Goal: Find specific page/section: Find specific page/section

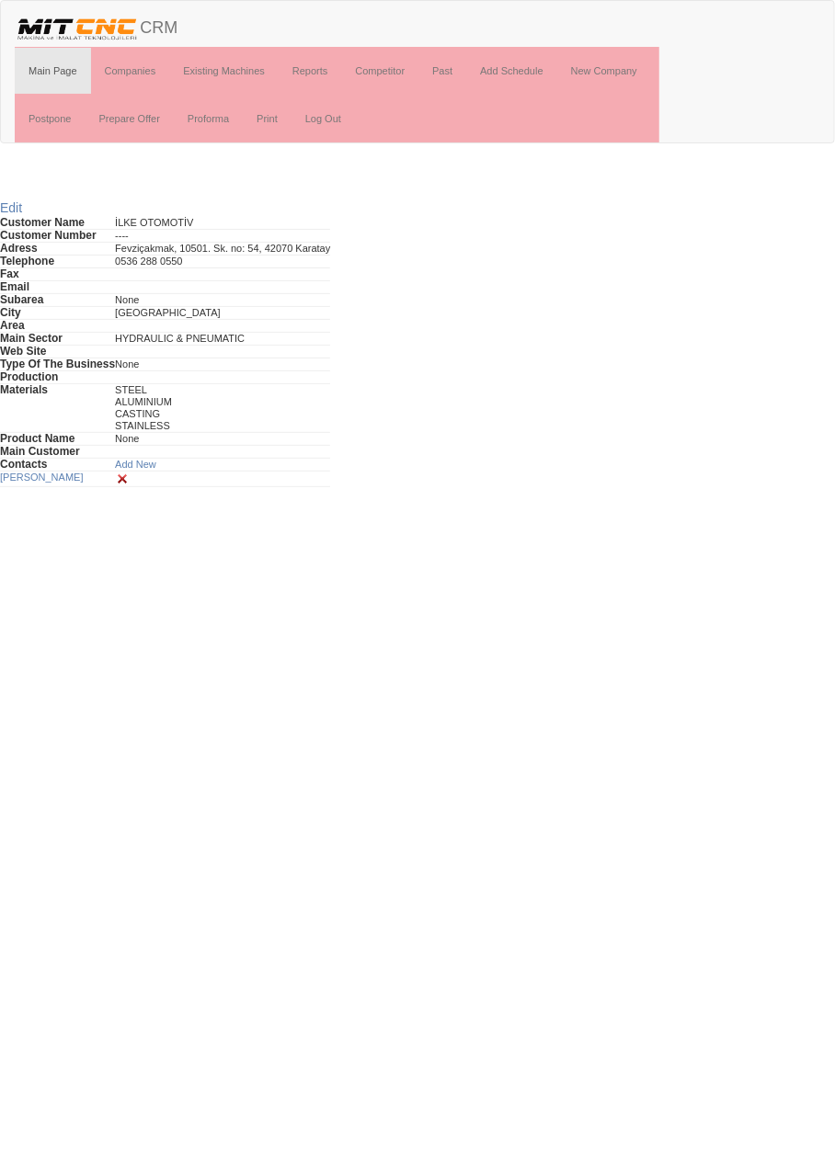
click at [1, 163] on body "Toggle navigation CRM Main Page Companies Existing Machines Reports Competitor …" at bounding box center [417, 243] width 835 height 487
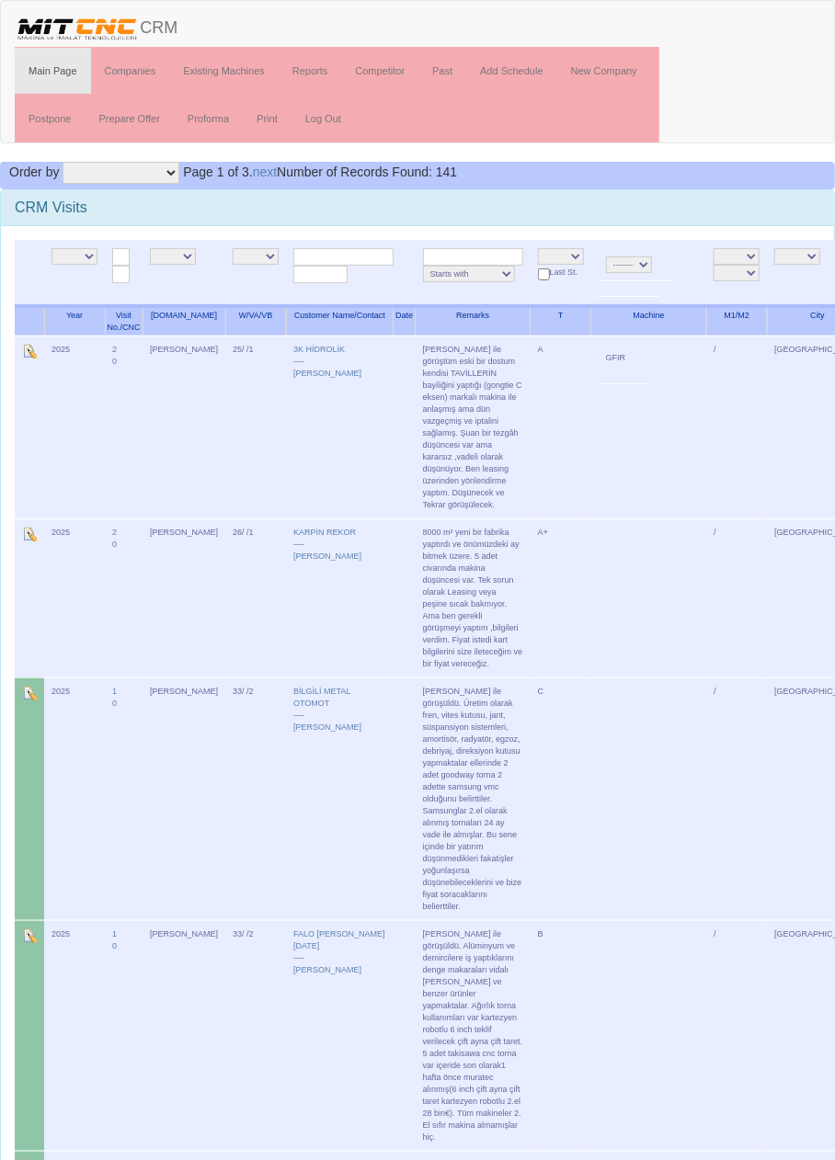
click at [184, 248] on select "NE E [PERSON_NAME] [PERSON_NAME]" at bounding box center [173, 256] width 46 height 17
select select "15"
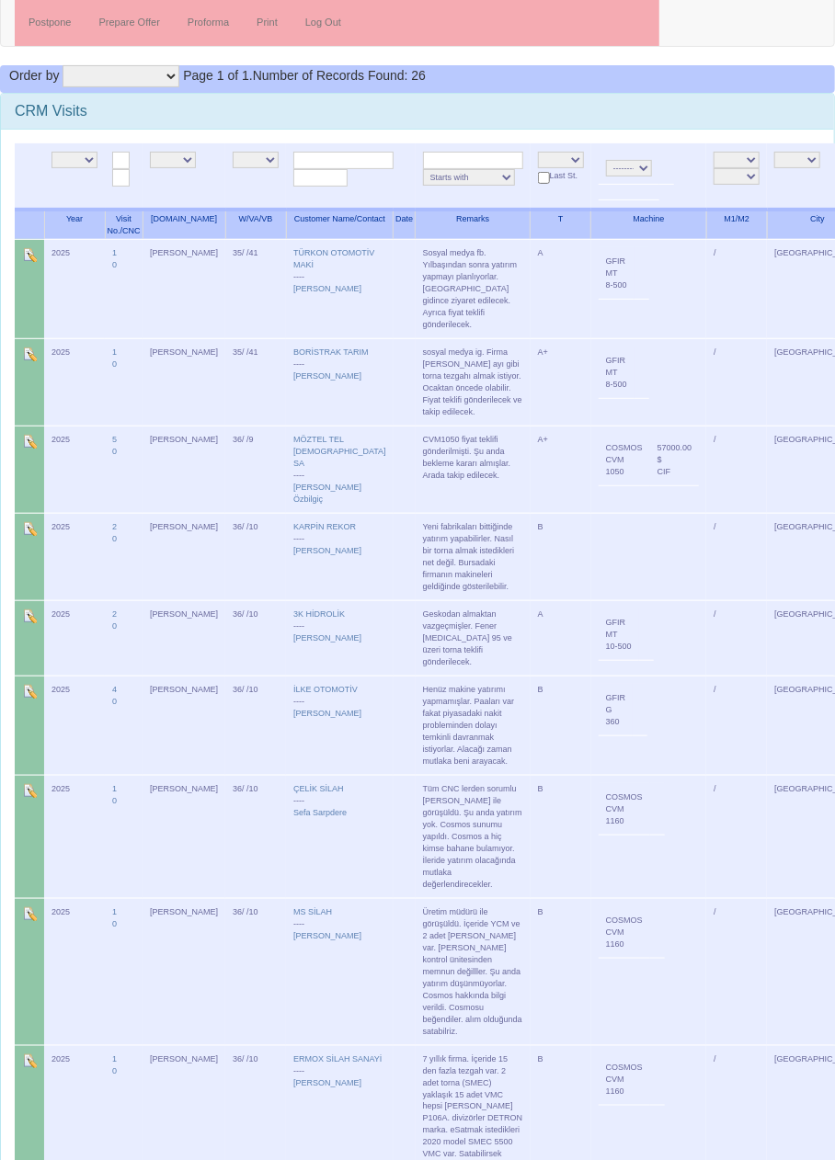
scroll to position [97, 0]
click at [306, 522] on link "KARPİN REKOR" at bounding box center [324, 526] width 63 height 9
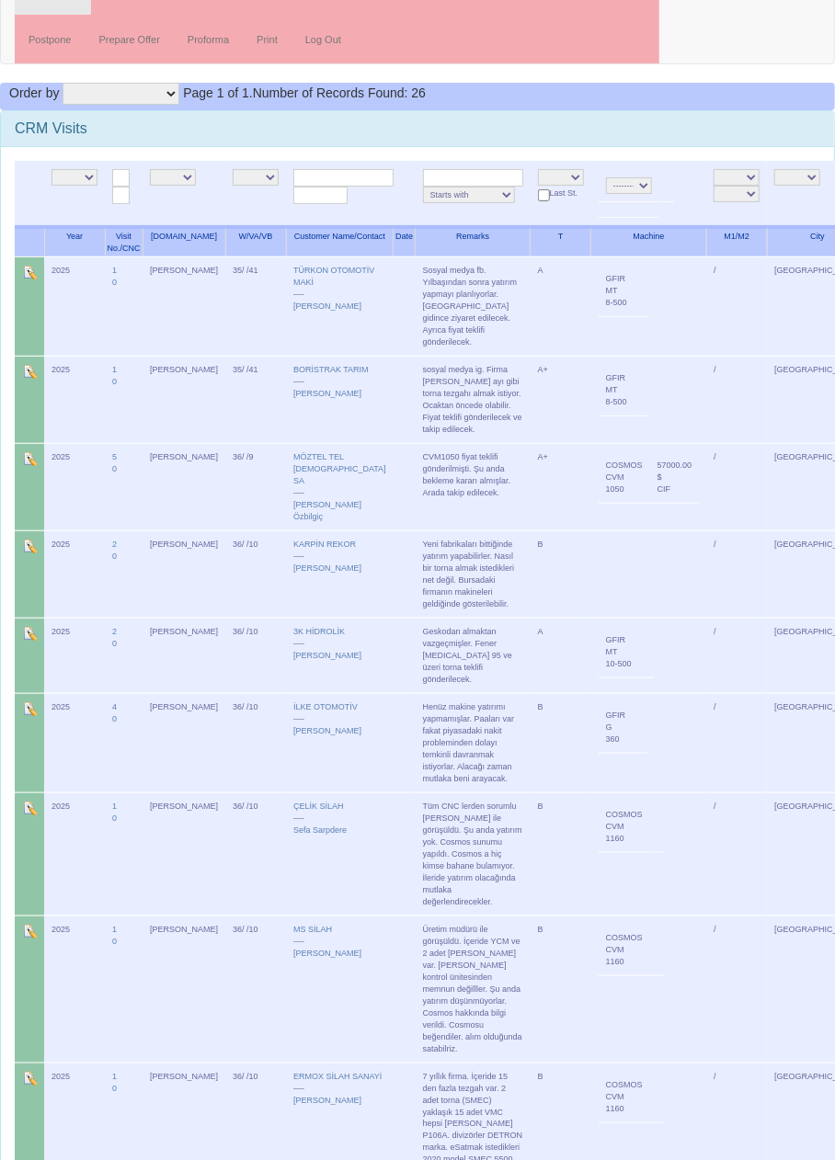
scroll to position [76, 0]
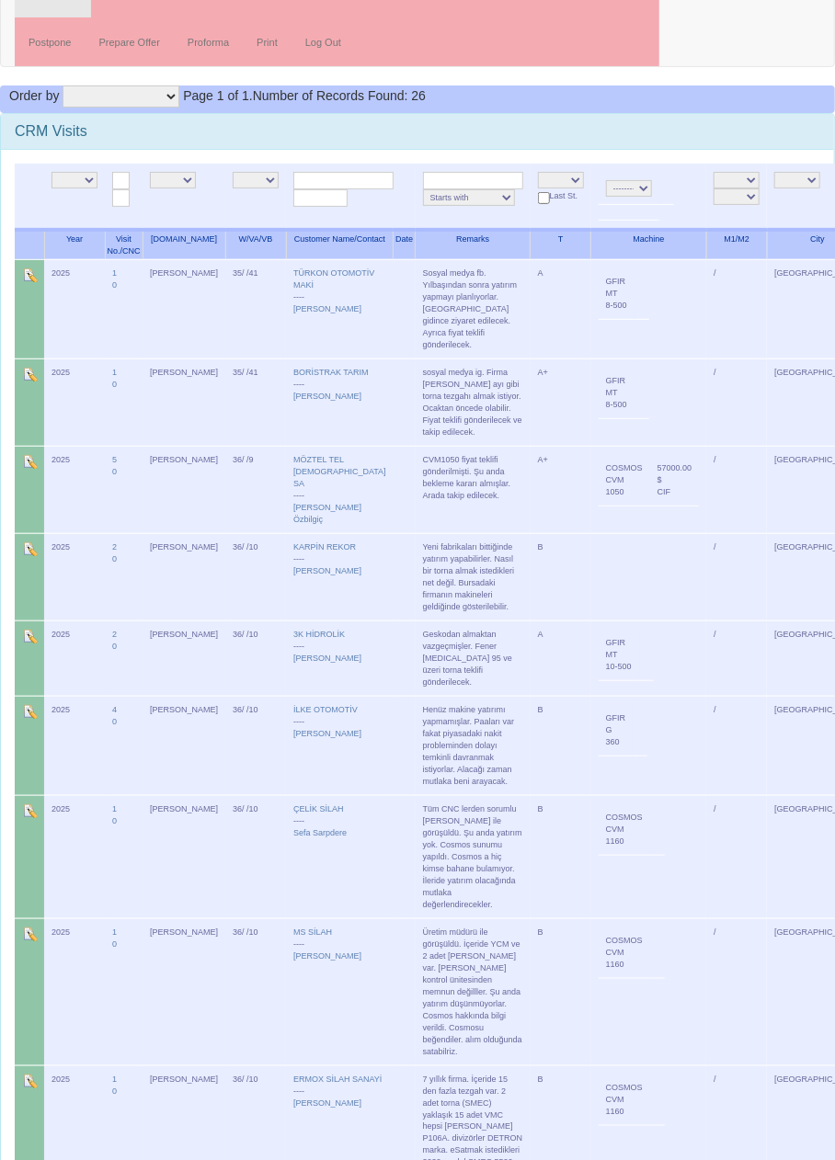
click at [531, 562] on td "B" at bounding box center [561, 576] width 61 height 87
click at [650, 461] on td "57000.00 $ CIF" at bounding box center [675, 479] width 50 height 51
click at [620, 535] on td at bounding box center [649, 576] width 116 height 87
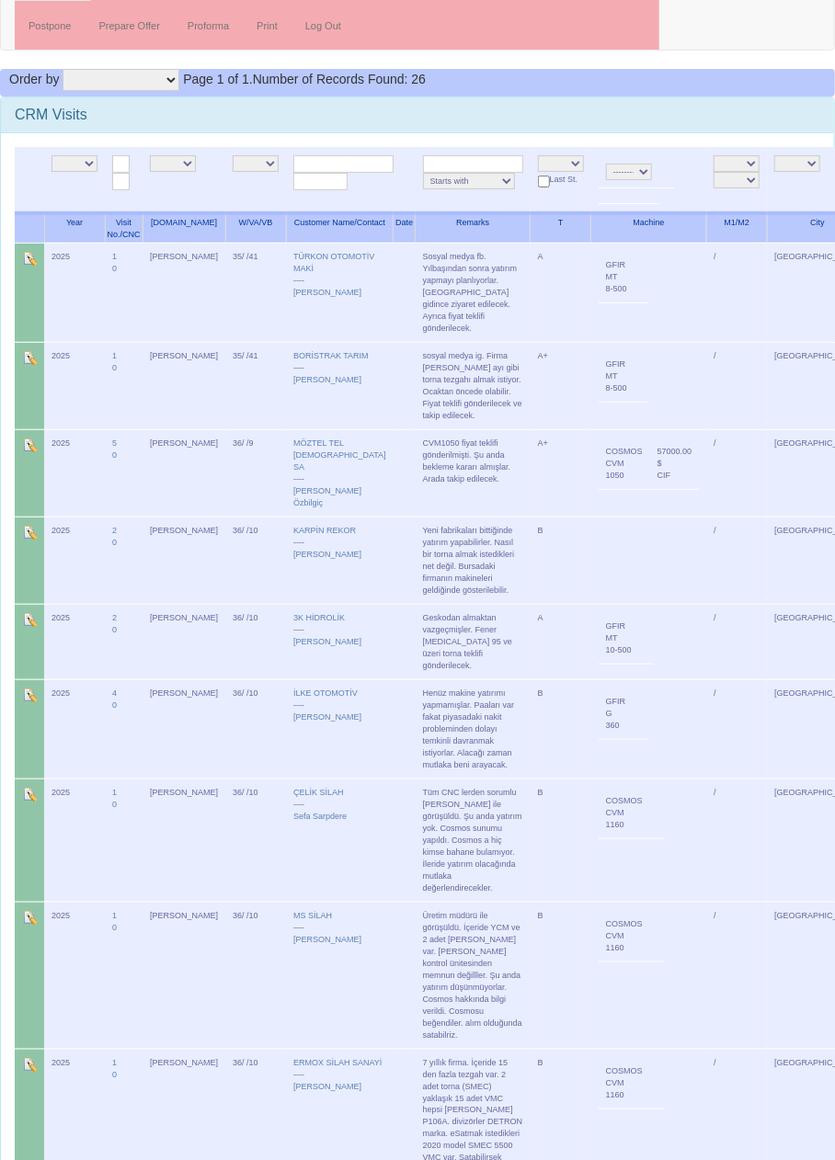
scroll to position [0, 0]
